Goal: Find specific page/section: Find specific page/section

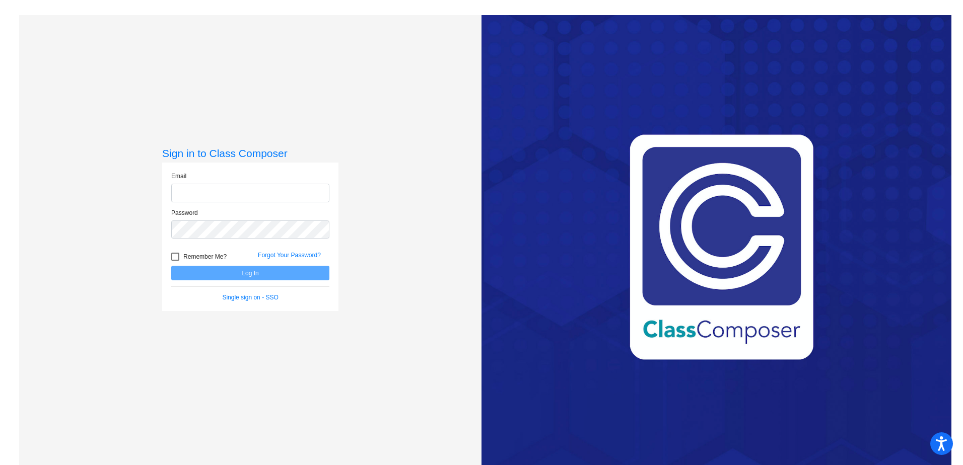
type input "[PERSON_NAME][EMAIL_ADDRESS][PERSON_NAME][DOMAIN_NAME]"
click at [308, 276] on button "Log In" at bounding box center [250, 273] width 158 height 15
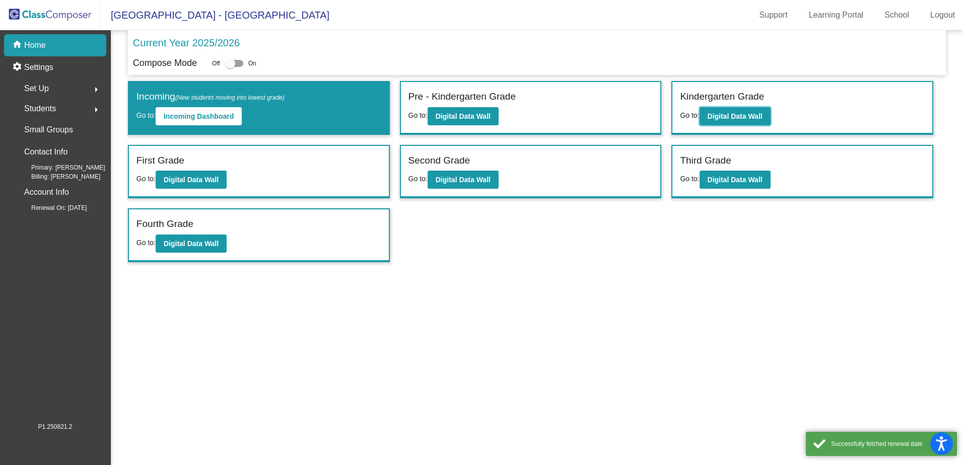
click at [703, 109] on button "Digital Data Wall" at bounding box center [734, 116] width 71 height 18
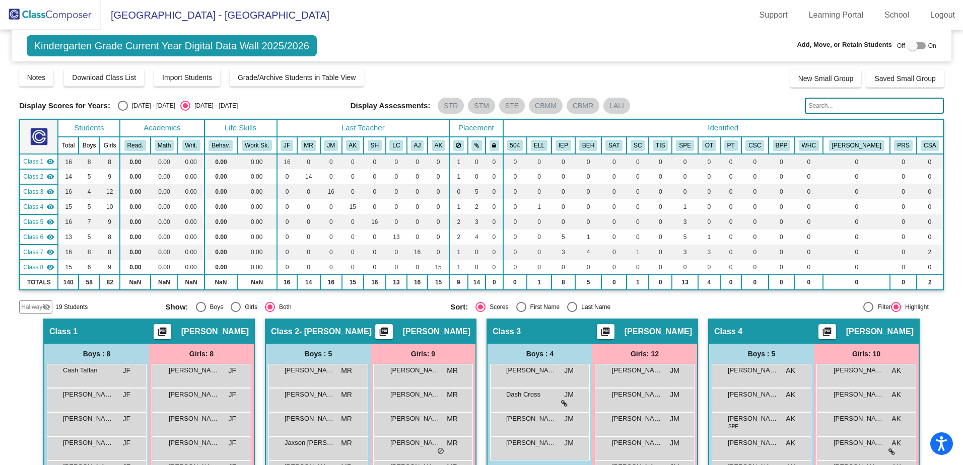
click at [846, 111] on input "text" at bounding box center [874, 106] width 138 height 16
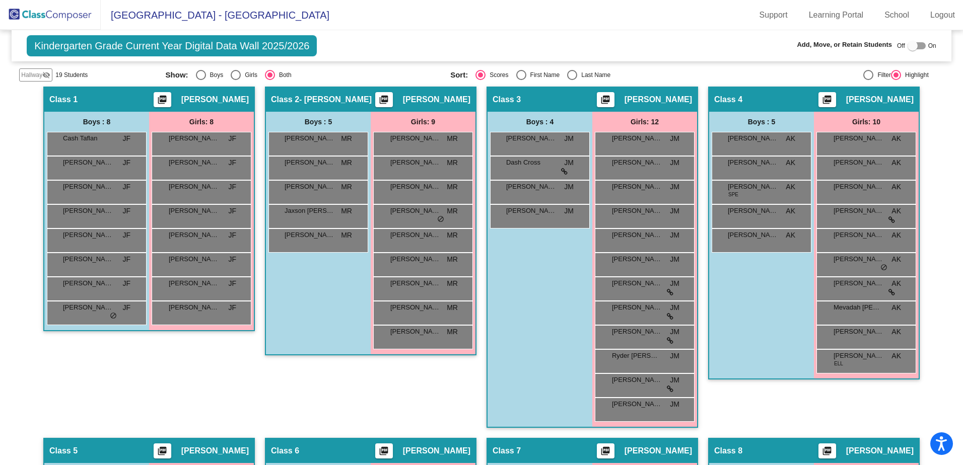
scroll to position [182, 0]
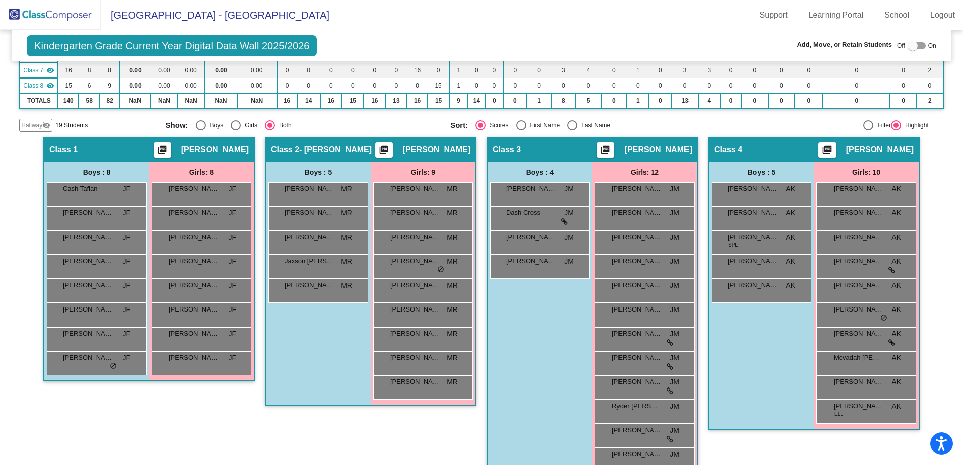
type input "maris"
click at [49, 11] on img at bounding box center [50, 15] width 101 height 30
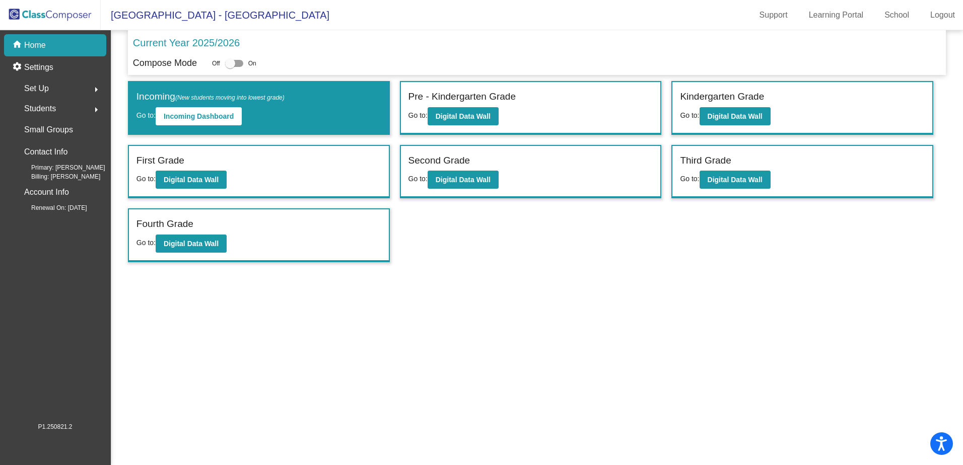
drag, startPoint x: 225, startPoint y: 174, endPoint x: 214, endPoint y: 173, distance: 10.6
click at [221, 174] on div "First Grade Go to: Digital Data Wall" at bounding box center [259, 172] width 260 height 52
click at [211, 172] on button "Digital Data Wall" at bounding box center [191, 180] width 71 height 18
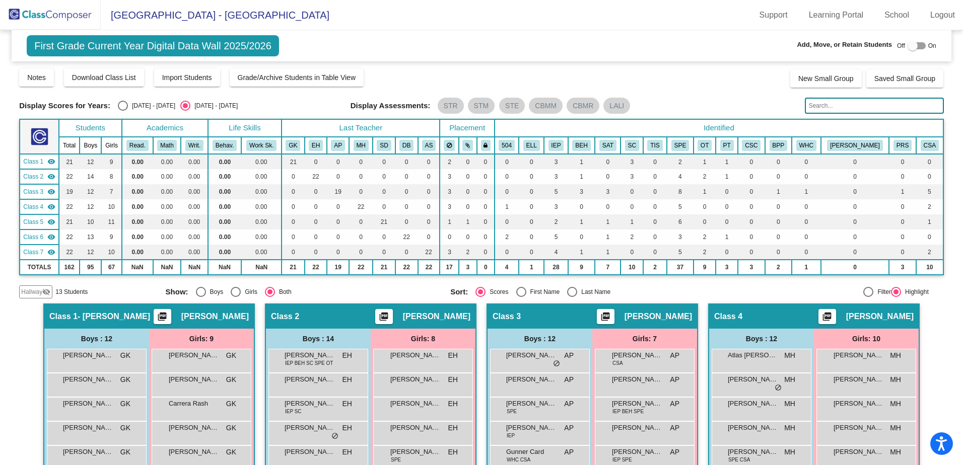
click at [837, 103] on input "text" at bounding box center [874, 106] width 138 height 16
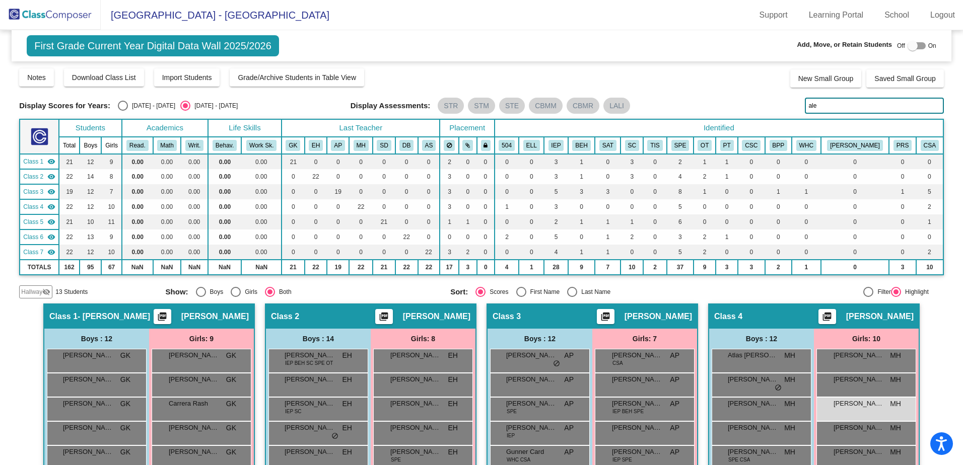
type input "[PERSON_NAME]"
drag, startPoint x: 823, startPoint y: 106, endPoint x: 763, endPoint y: 104, distance: 60.0
click at [763, 103] on div "Display Scores for Years: [DATE] - [DATE] [DATE] - [DATE] Display Assessments: …" at bounding box center [481, 106] width 924 height 16
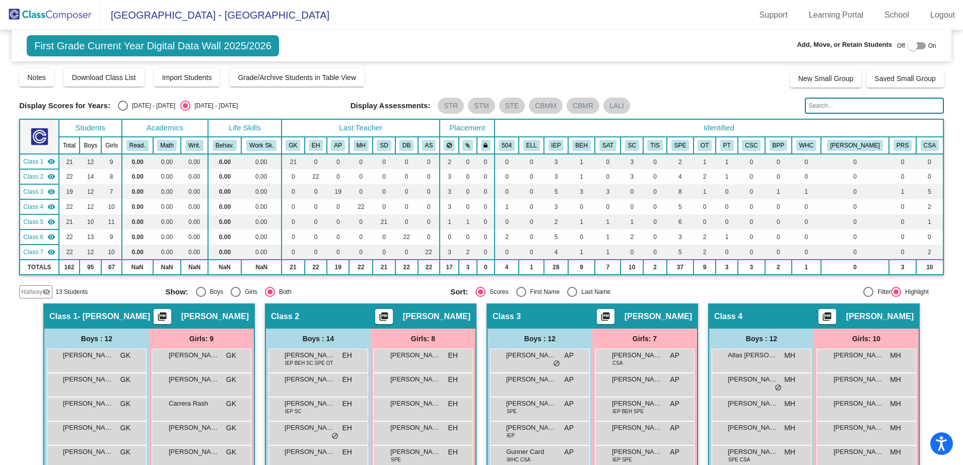
click at [57, 23] on img at bounding box center [50, 15] width 101 height 30
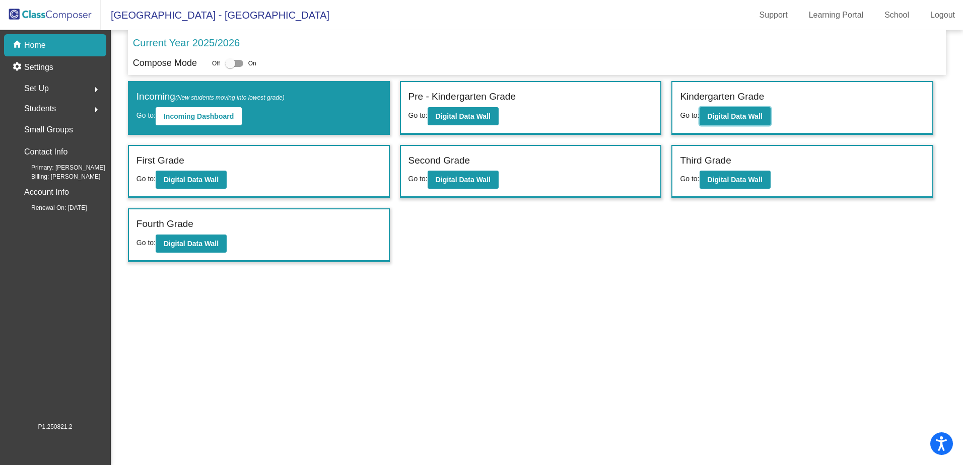
click at [751, 112] on b "Digital Data Wall" at bounding box center [734, 116] width 55 height 8
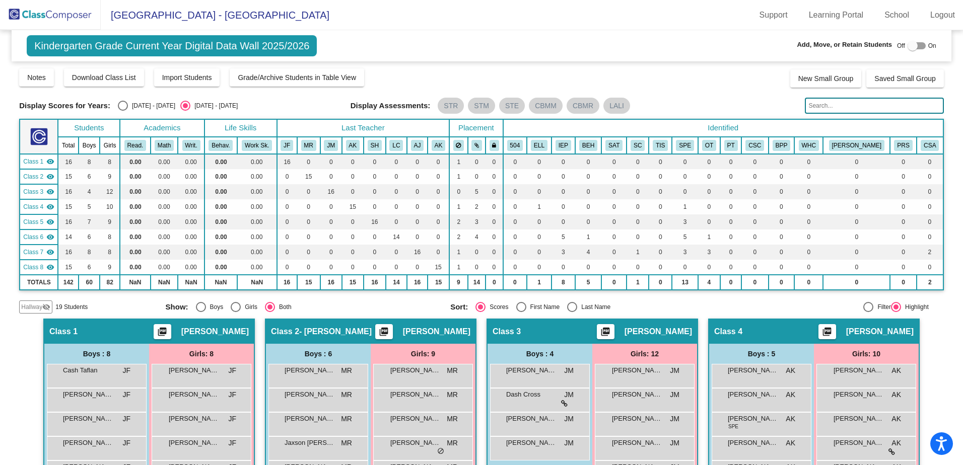
click at [852, 106] on input "text" at bounding box center [874, 106] width 138 height 16
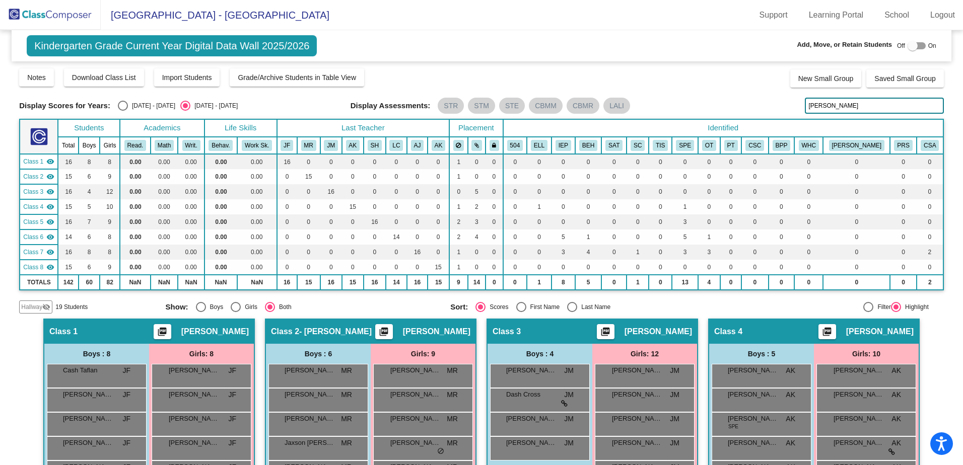
type input "[PERSON_NAME]"
